Goal: Information Seeking & Learning: Learn about a topic

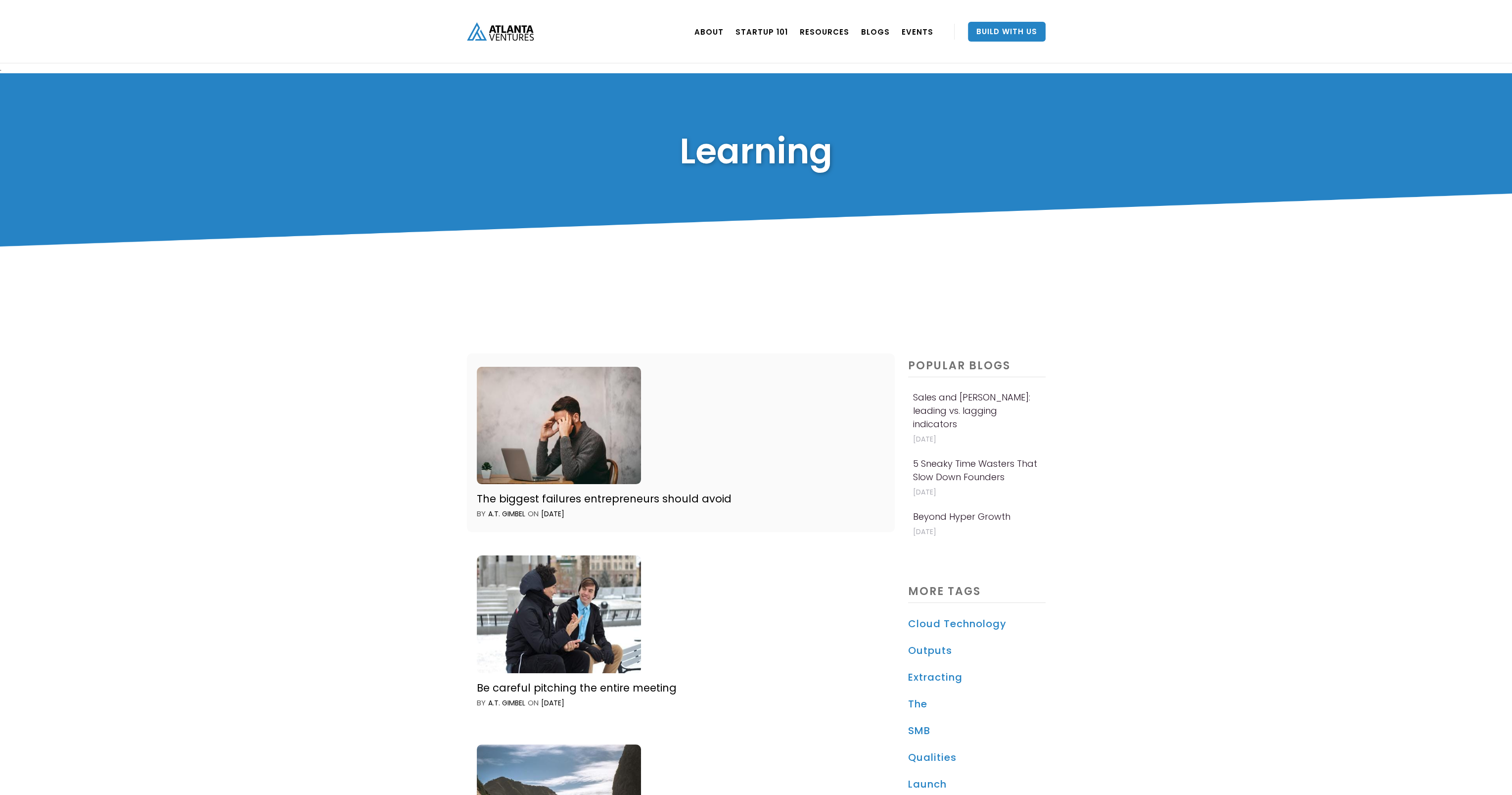
click at [591, 400] on img at bounding box center [558, 425] width 164 height 117
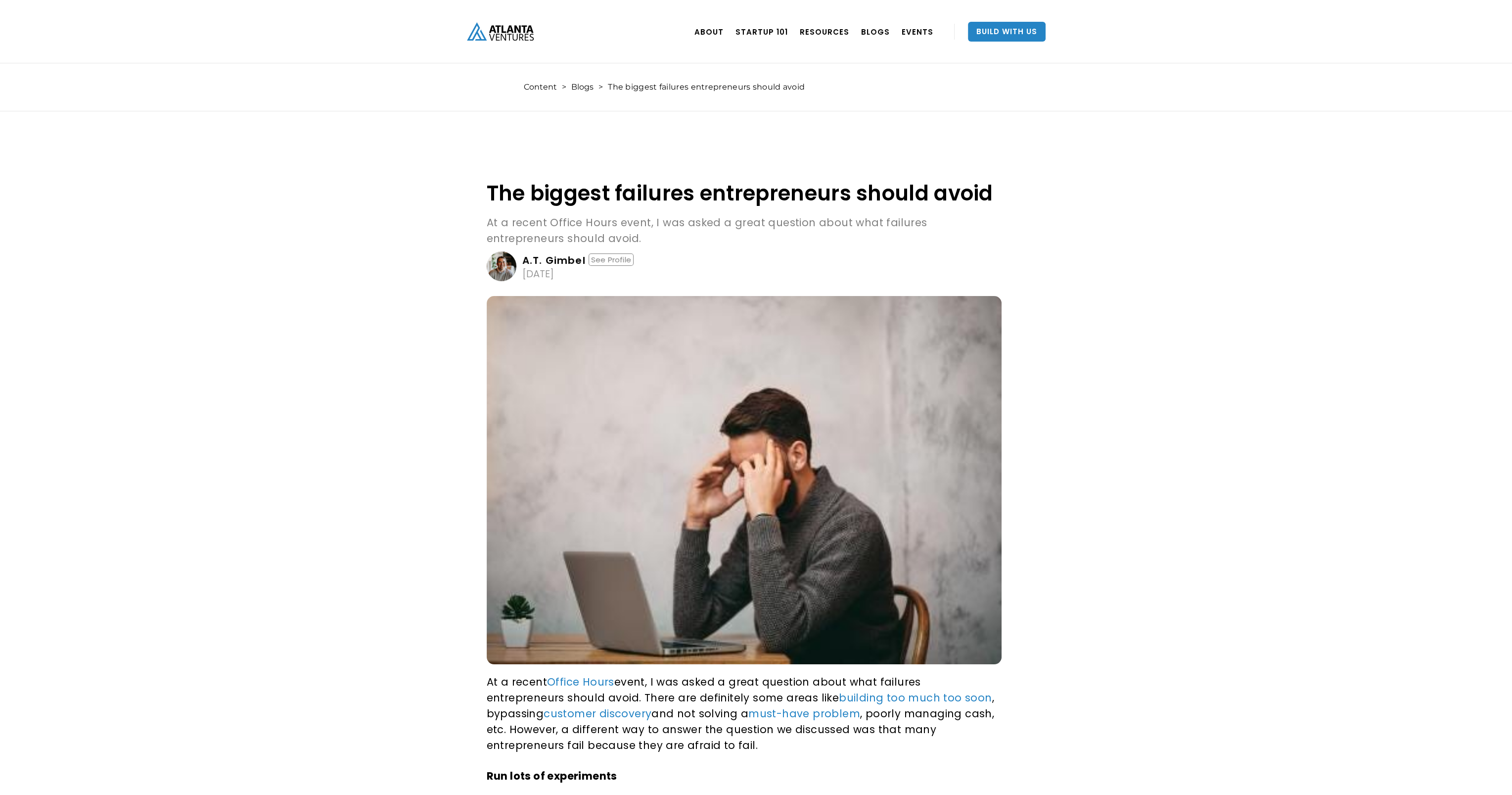
click at [689, 445] on img at bounding box center [744, 480] width 515 height 368
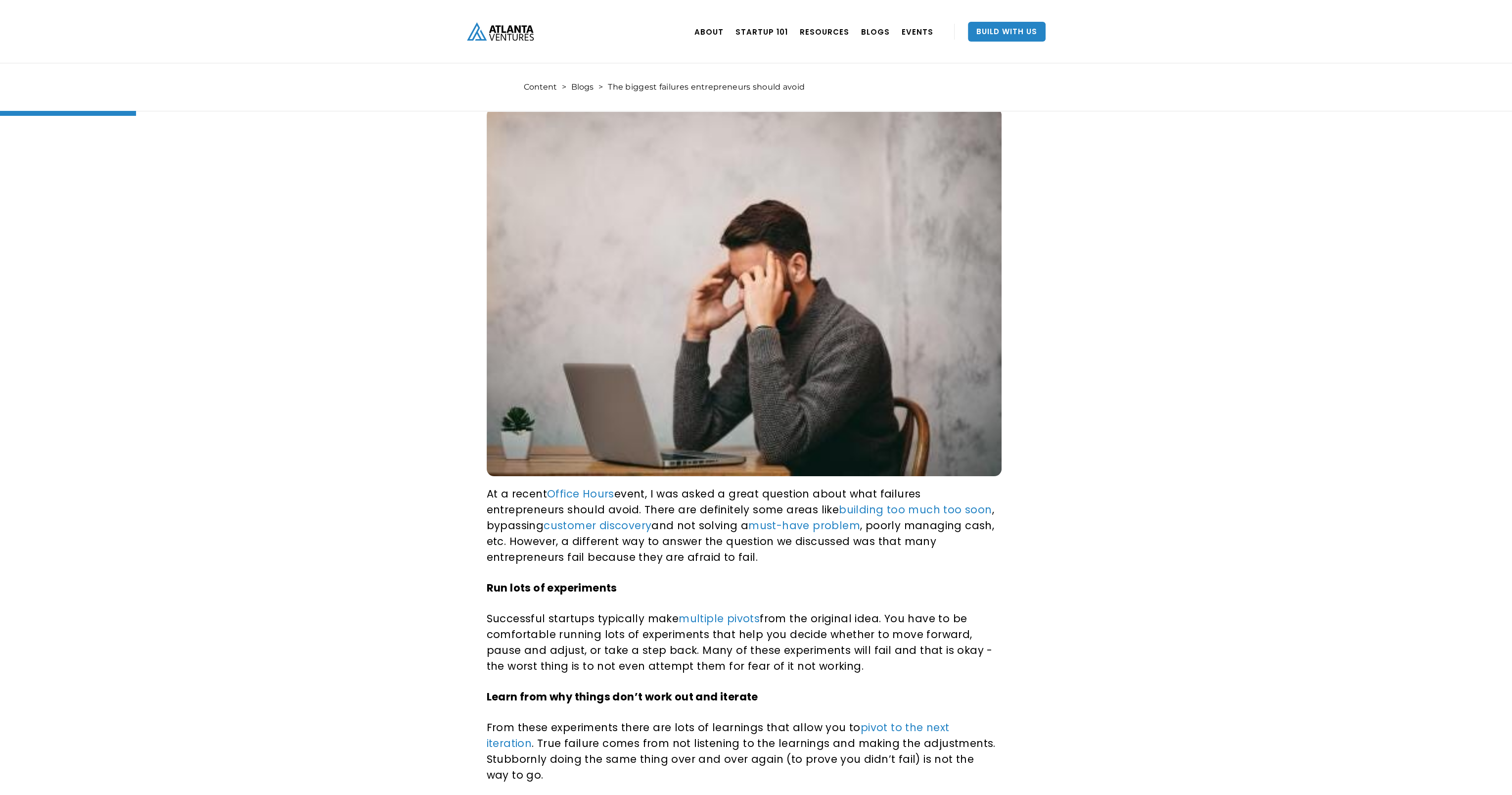
scroll to position [198, 0]
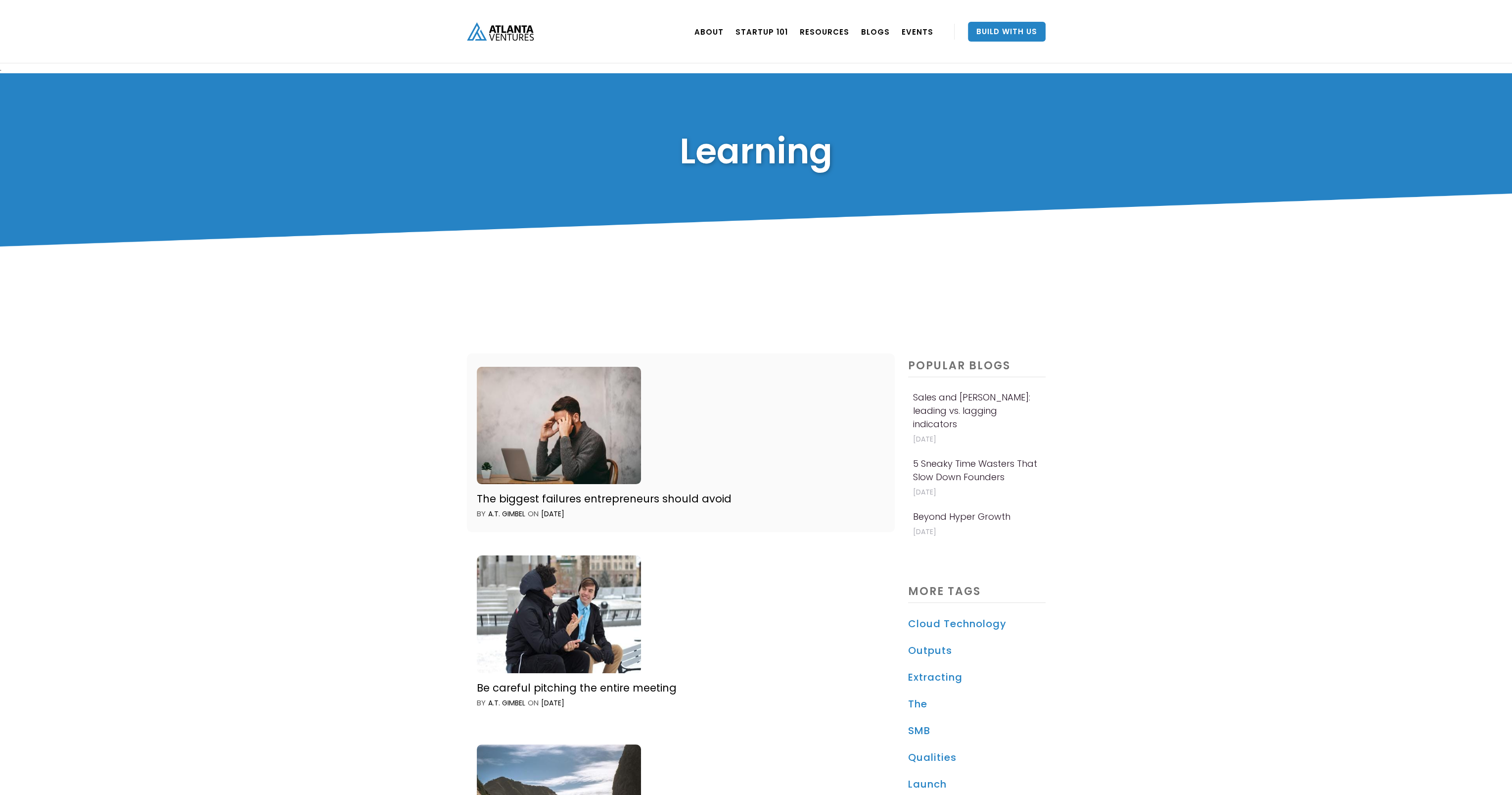
click at [581, 466] on img at bounding box center [558, 425] width 164 height 117
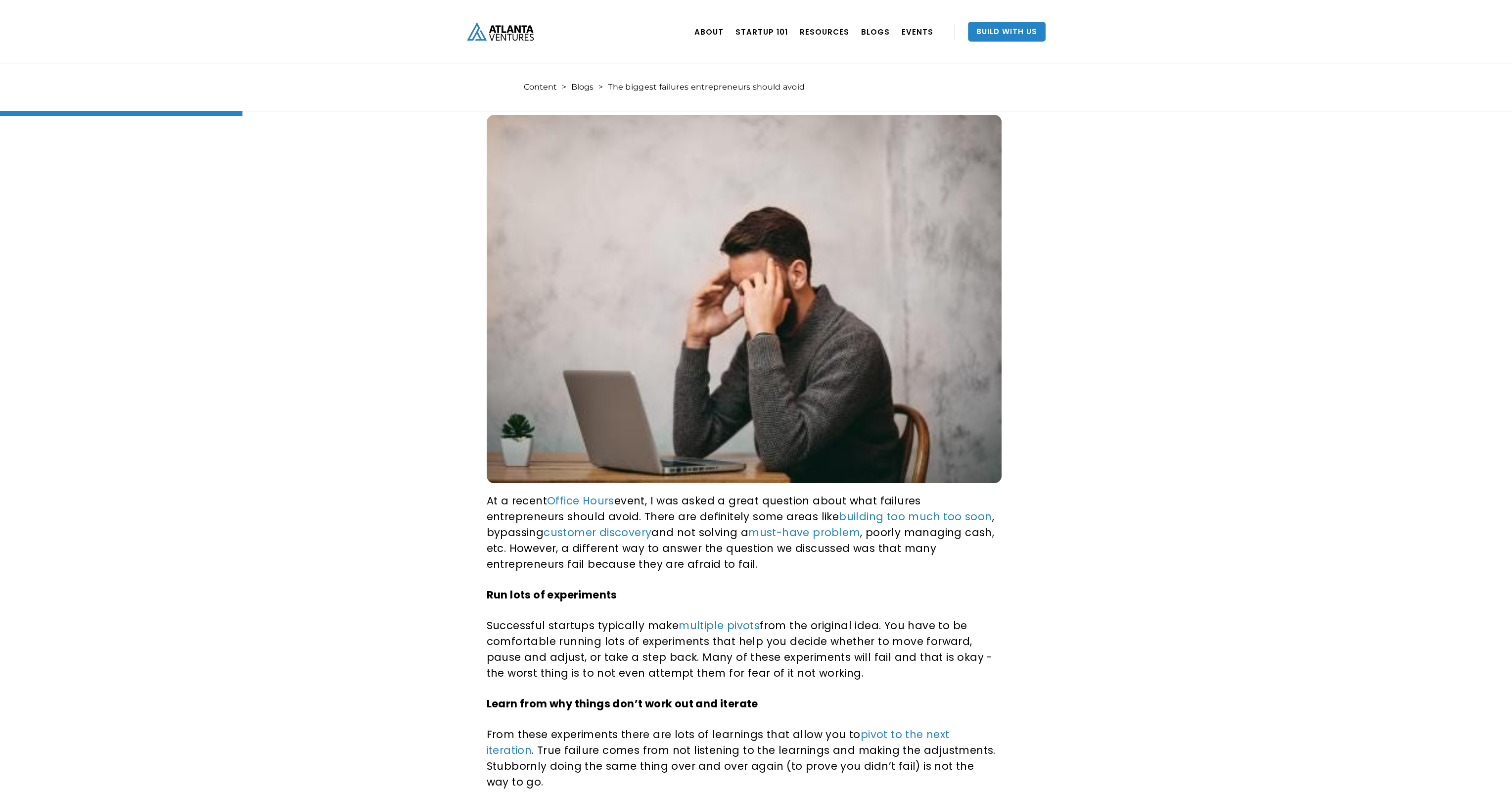
scroll to position [248, 0]
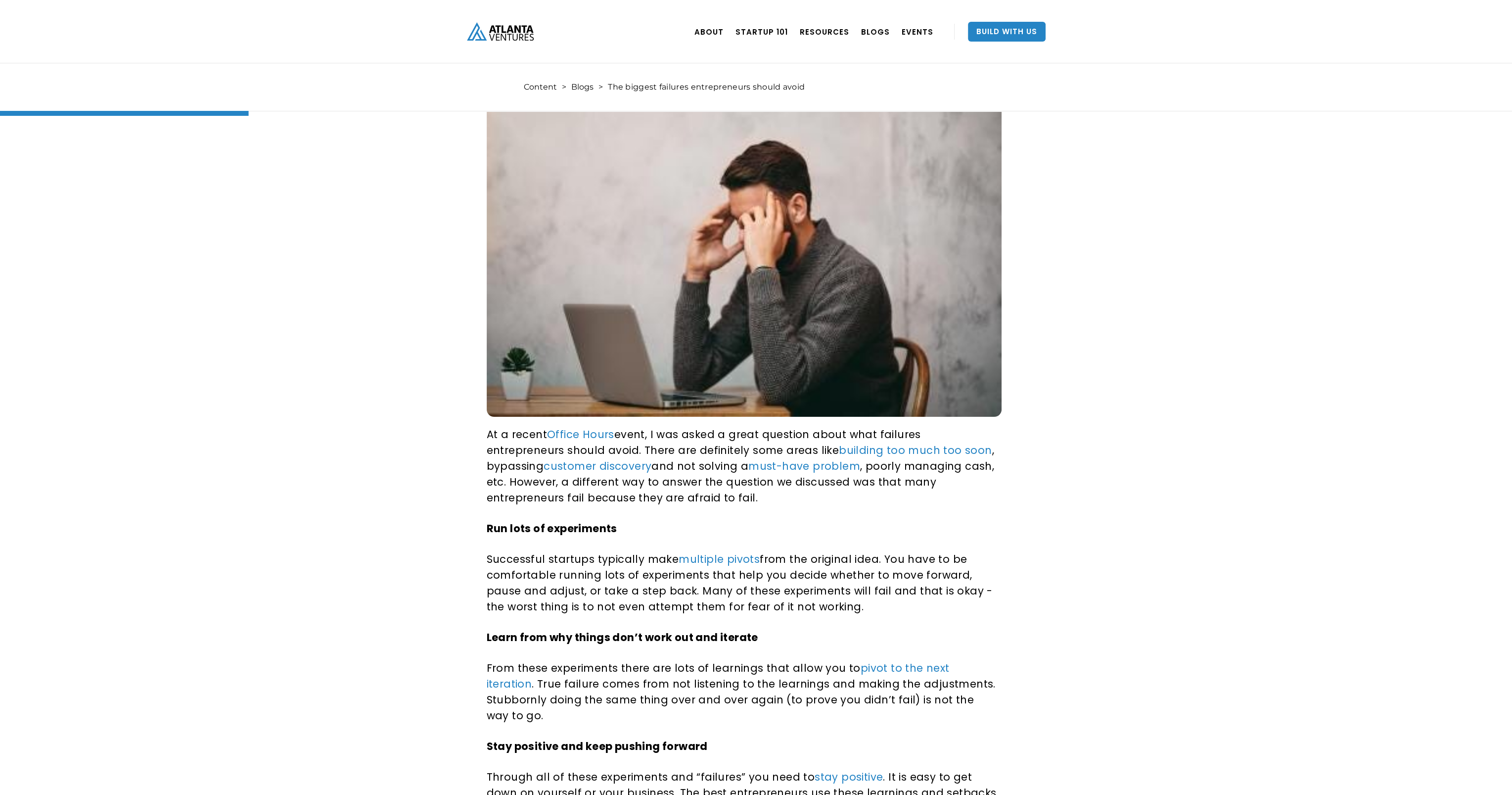
click at [643, 272] on img at bounding box center [744, 232] width 515 height 368
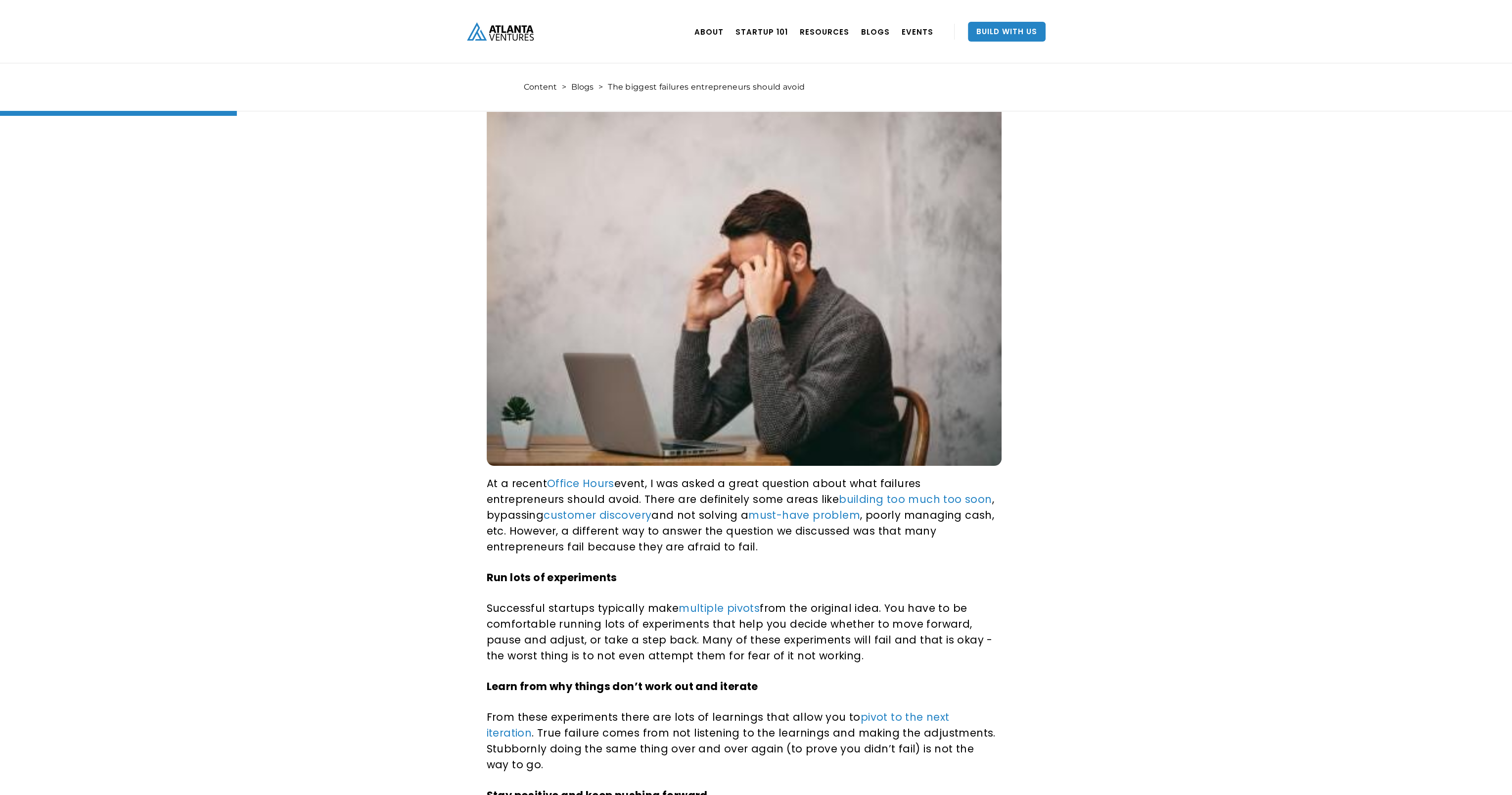
scroll to position [198, 0]
